Goal: Transaction & Acquisition: Purchase product/service

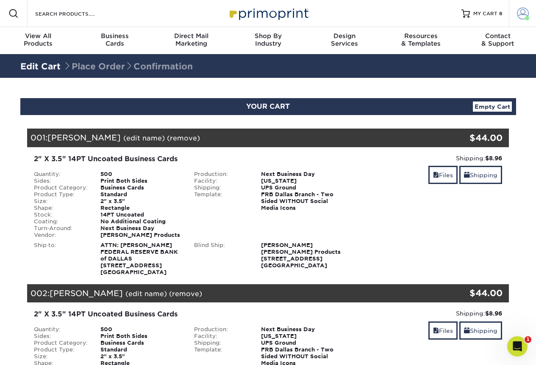
click at [520, 14] on span at bounding box center [523, 14] width 12 height 12
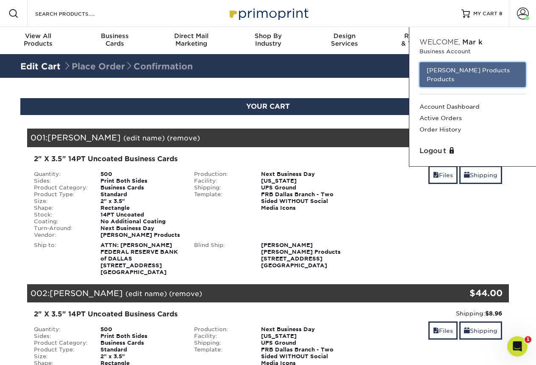
click at [476, 70] on link "[PERSON_NAME] Products Products" at bounding box center [472, 74] width 106 height 25
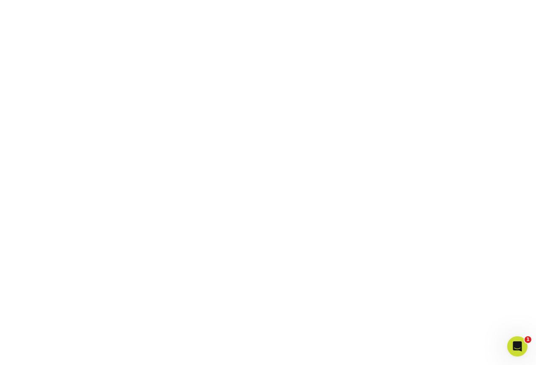
scroll to position [191, 0]
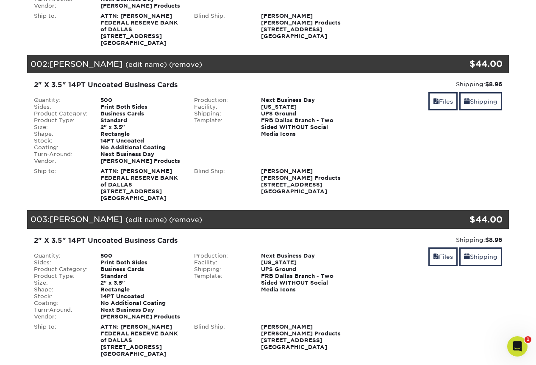
scroll to position [508, 0]
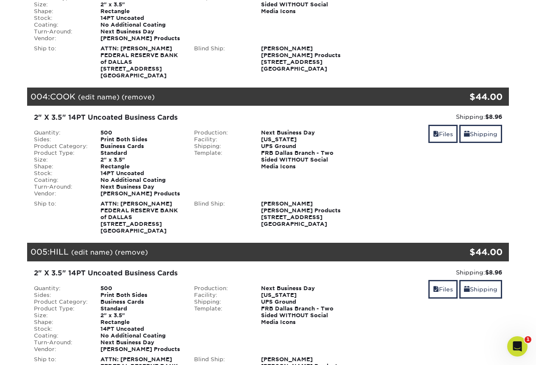
click at [136, 95] on link "(remove)" at bounding box center [138, 97] width 33 height 8
click at [291, 97] on link "Yes" at bounding box center [295, 97] width 12 height 8
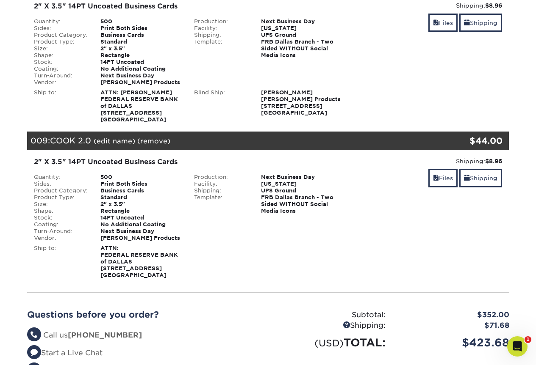
scroll to position [1101, 0]
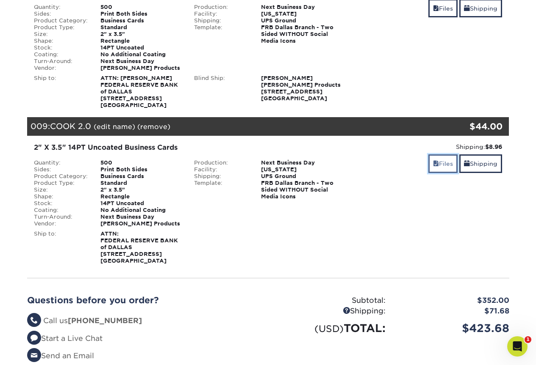
click at [436, 163] on span at bounding box center [436, 164] width 6 height 7
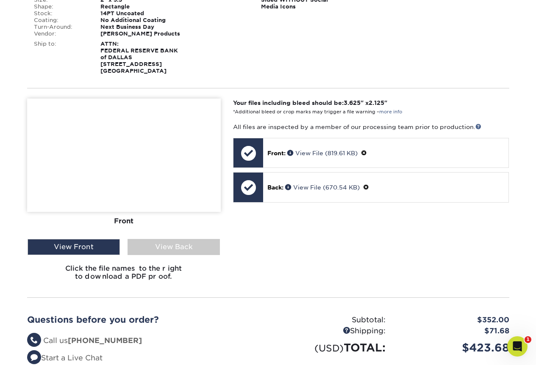
scroll to position [1313, 0]
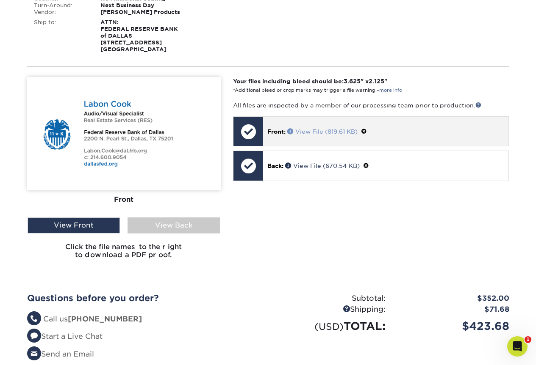
click at [324, 133] on link "View File (819.61 KB)" at bounding box center [322, 131] width 70 height 7
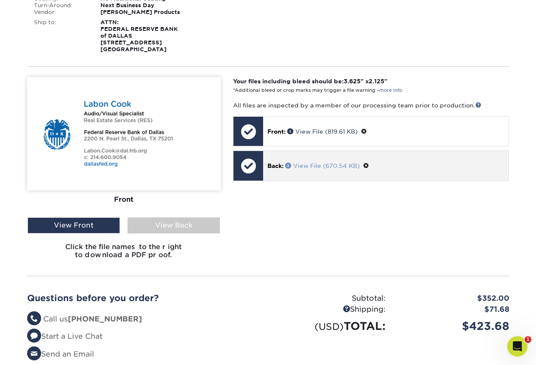
click at [296, 169] on link "View File (670.54 KB)" at bounding box center [322, 166] width 75 height 7
